Goal: Task Accomplishment & Management: Complete application form

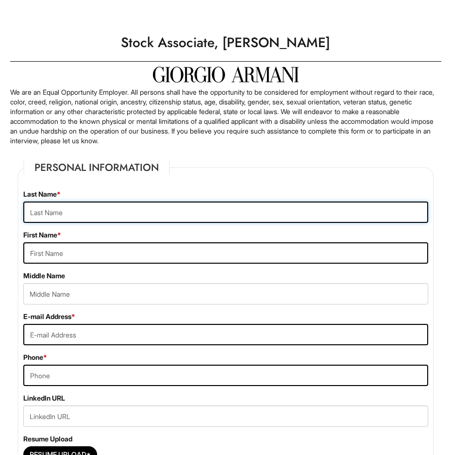
click at [130, 211] on input "text" at bounding box center [225, 212] width 405 height 21
type input "[PERSON_NAME]"
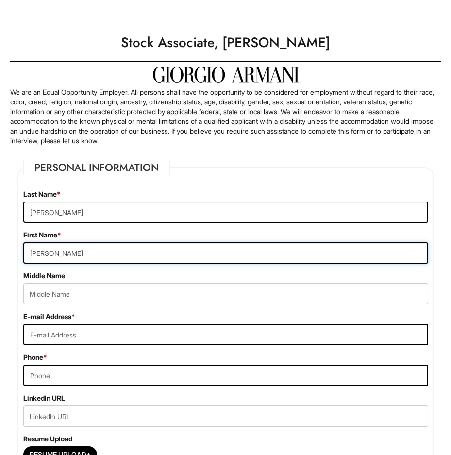
type input "[PERSON_NAME]"
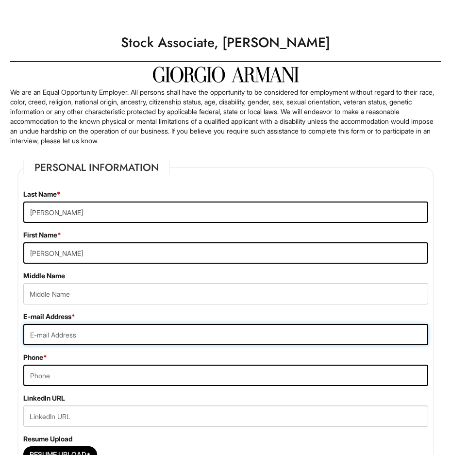
click at [93, 334] on input "email" at bounding box center [225, 334] width 405 height 21
type input "C"
type input "[EMAIL_ADDRESS][DOMAIN_NAME]"
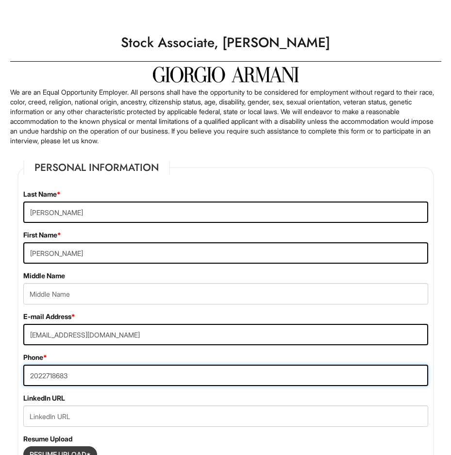
scroll to position [146, 0]
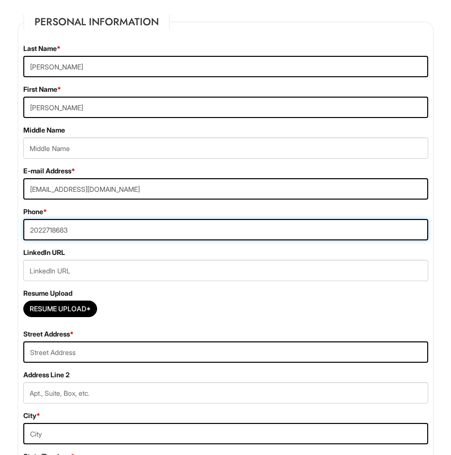
type input "2022718683"
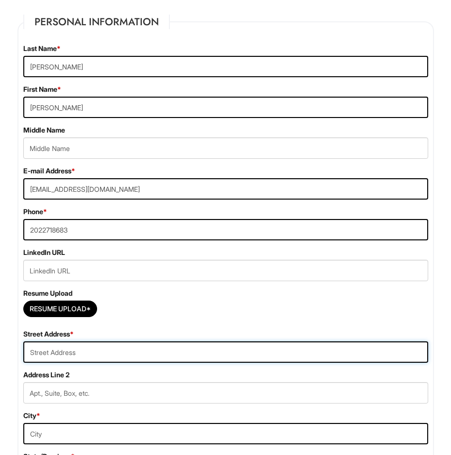
click at [101, 351] on input "text" at bounding box center [225, 352] width 405 height 21
type input "[STREET_ADDRESS]"
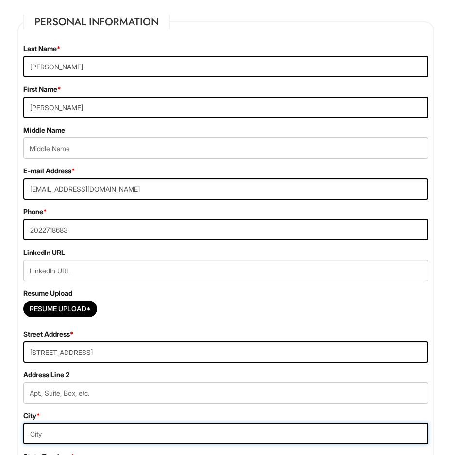
click at [283, 431] on input "text" at bounding box center [225, 433] width 405 height 21
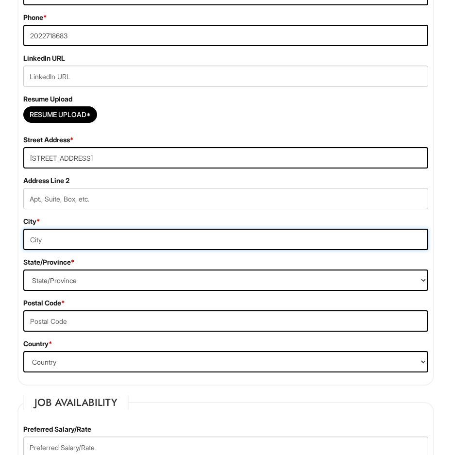
scroll to position [389, 0]
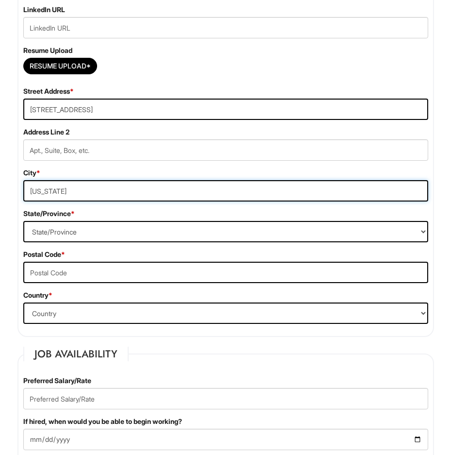
type input "[US_STATE]"
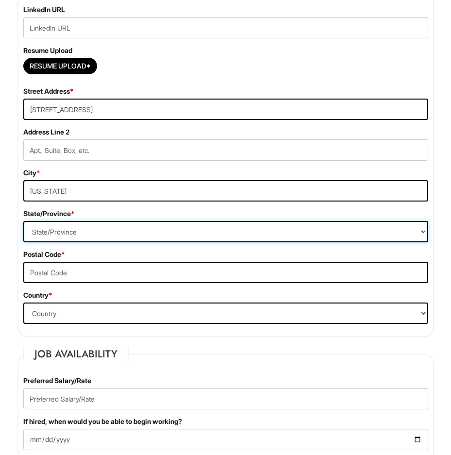
click at [54, 229] on select "State/Province [US_STATE] [US_STATE] [US_STATE] [US_STATE] [US_STATE] [US_STATE…" at bounding box center [225, 231] width 405 height 21
select select "DC"
click at [23, 221] on select "State/Province [US_STATE] [US_STATE] [US_STATE] [US_STATE] [US_STATE] [US_STATE…" at bounding box center [225, 231] width 405 height 21
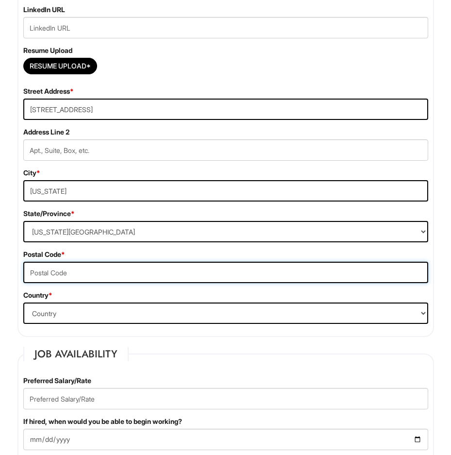
click at [84, 269] on input "text" at bounding box center [225, 272] width 405 height 21
type input "20019"
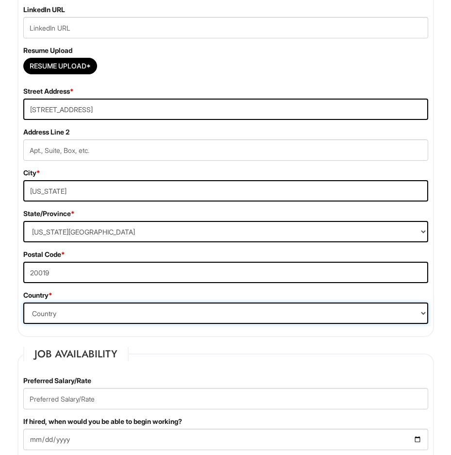
click at [60, 308] on select "Country [GEOGRAPHIC_DATA] [GEOGRAPHIC_DATA] [GEOGRAPHIC_DATA] [US_STATE] [GEOGR…" at bounding box center [225, 313] width 405 height 21
select select "[GEOGRAPHIC_DATA]"
click at [23, 303] on select "Country [GEOGRAPHIC_DATA] [GEOGRAPHIC_DATA] [GEOGRAPHIC_DATA] [US_STATE] [GEOGR…" at bounding box center [225, 313] width 405 height 21
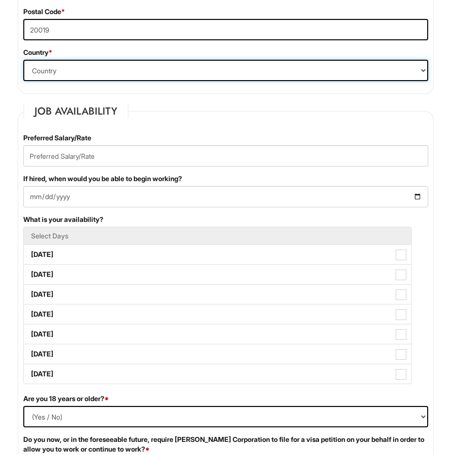
scroll to position [680, 0]
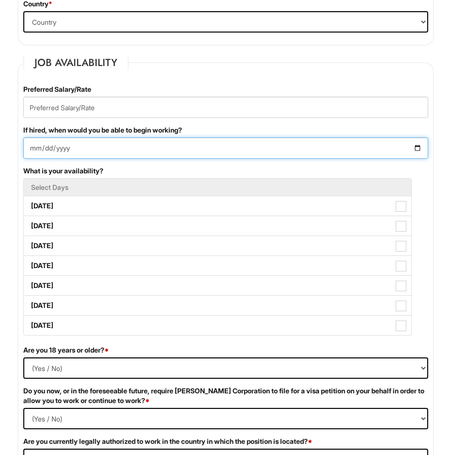
click at [153, 145] on input "If hired, when would you be able to begin working?" at bounding box center [225, 147] width 405 height 21
click at [418, 147] on input "If hired, when would you be able to begin working?" at bounding box center [225, 147] width 405 height 21
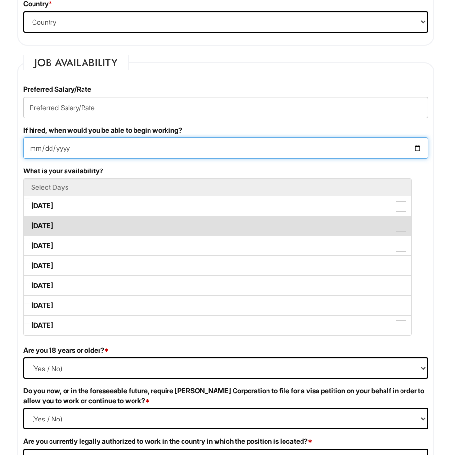
type input "[DATE]"
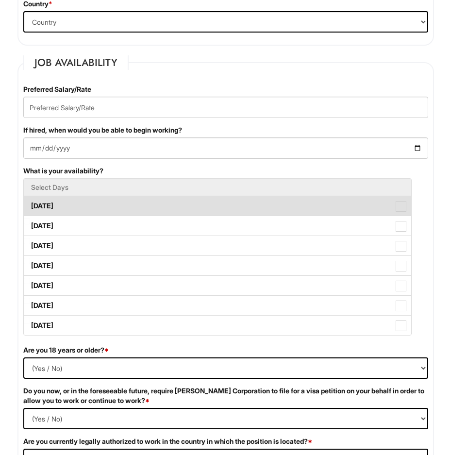
click at [402, 205] on span at bounding box center [401, 206] width 11 height 11
click at [30, 205] on Available_Monday "[DATE]" at bounding box center [27, 201] width 6 height 6
checkbox Available_Monday "true"
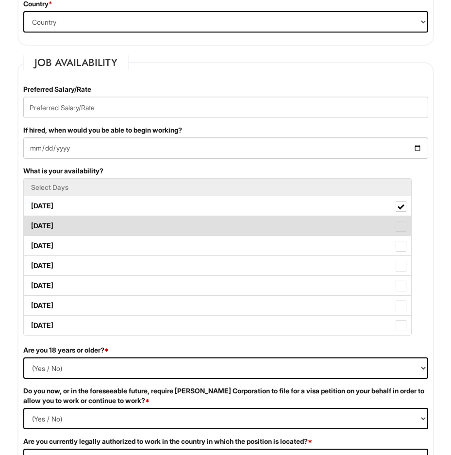
click at [401, 229] on span at bounding box center [401, 226] width 11 height 11
click at [30, 224] on Available_Tuesday "[DATE]" at bounding box center [27, 221] width 6 height 6
checkbox Available_Tuesday "true"
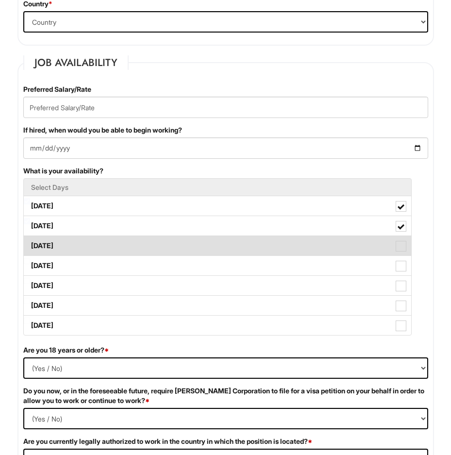
click at [401, 246] on span at bounding box center [401, 246] width 11 height 11
click at [30, 244] on Available_Wednesday "[DATE]" at bounding box center [27, 241] width 6 height 6
checkbox Available_Wednesday "true"
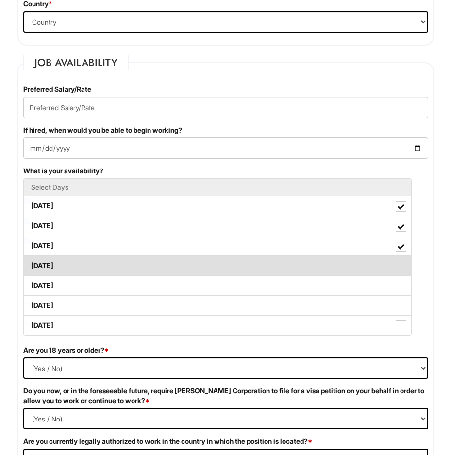
click at [398, 266] on span at bounding box center [401, 266] width 11 height 11
click at [30, 264] on Available_Thursday "[DATE]" at bounding box center [27, 261] width 6 height 6
checkbox Available_Thursday "true"
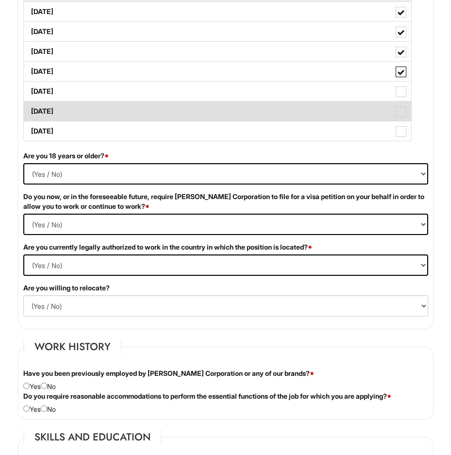
scroll to position [923, 0]
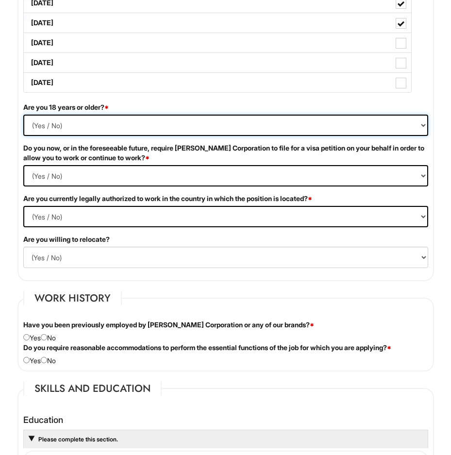
click at [42, 125] on select "(Yes / No) Yes No" at bounding box center [225, 125] width 405 height 21
select select "Yes"
click at [23, 115] on select "(Yes / No) Yes No" at bounding box center [225, 125] width 405 height 21
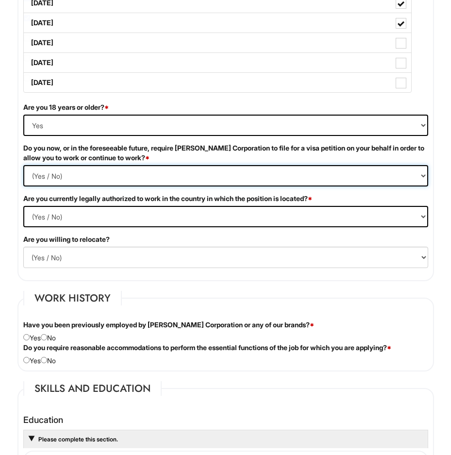
click at [423, 176] on Required "(Yes / No) Yes No" at bounding box center [225, 175] width 405 height 21
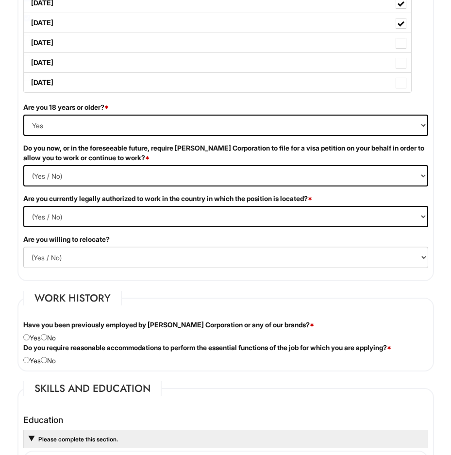
click at [359, 307] on fieldset "Work History Have you been previously employed by [PERSON_NAME] Corporation or …" at bounding box center [225, 331] width 417 height 81
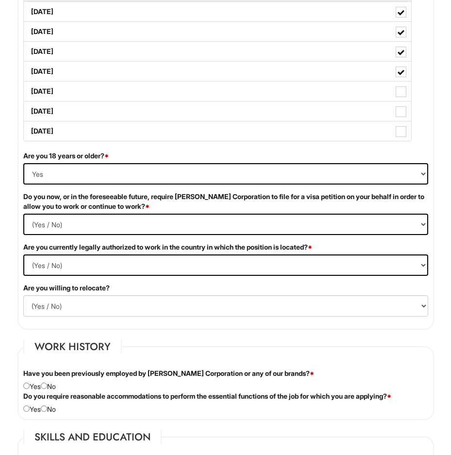
scroll to position [826, 0]
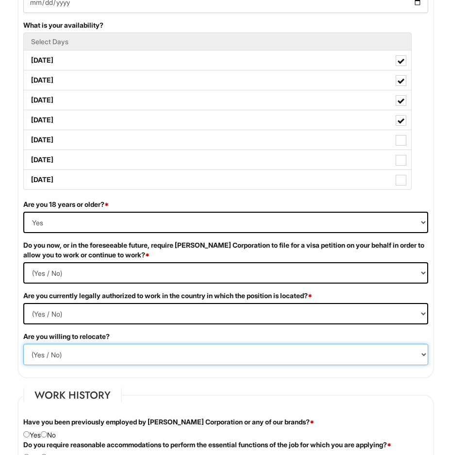
click at [426, 355] on select "(Yes / No) No Yes" at bounding box center [225, 354] width 405 height 21
select select "Y"
click at [23, 344] on select "(Yes / No) No Yes" at bounding box center [225, 354] width 405 height 21
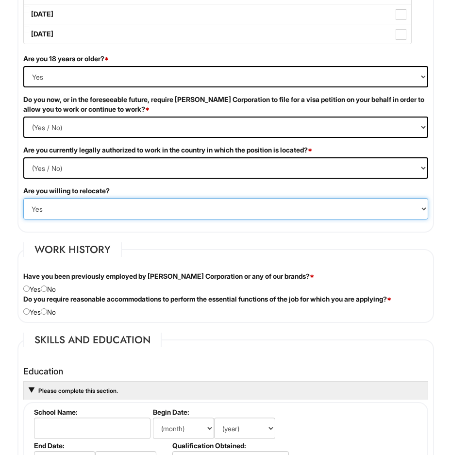
scroll to position [1020, 0]
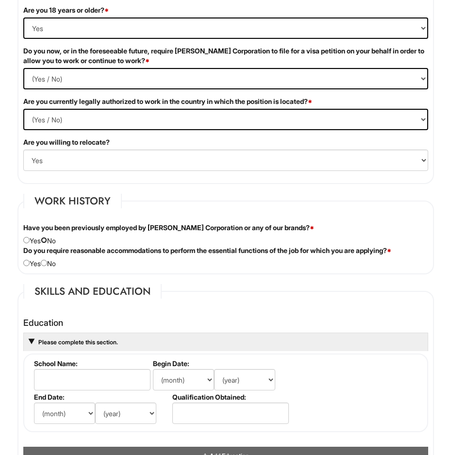
click at [47, 242] on input "radio" at bounding box center [44, 240] width 6 height 6
radio input "true"
click at [27, 263] on input "radio" at bounding box center [26, 263] width 6 height 6
radio input "true"
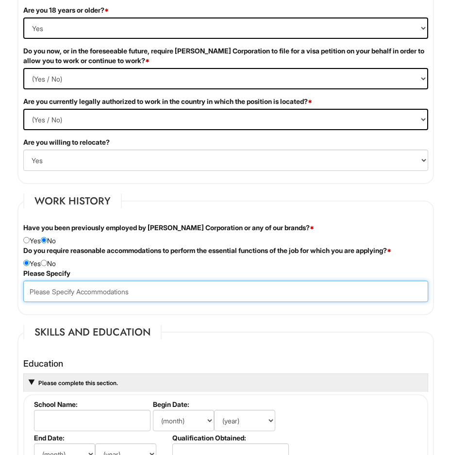
click at [160, 293] on input "text" at bounding box center [225, 291] width 405 height 21
type input "I use crutches to walk due to a life injury."
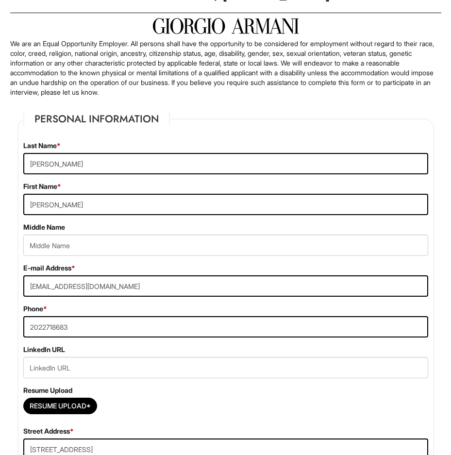
scroll to position [0, 0]
